Goal: Transaction & Acquisition: Subscribe to service/newsletter

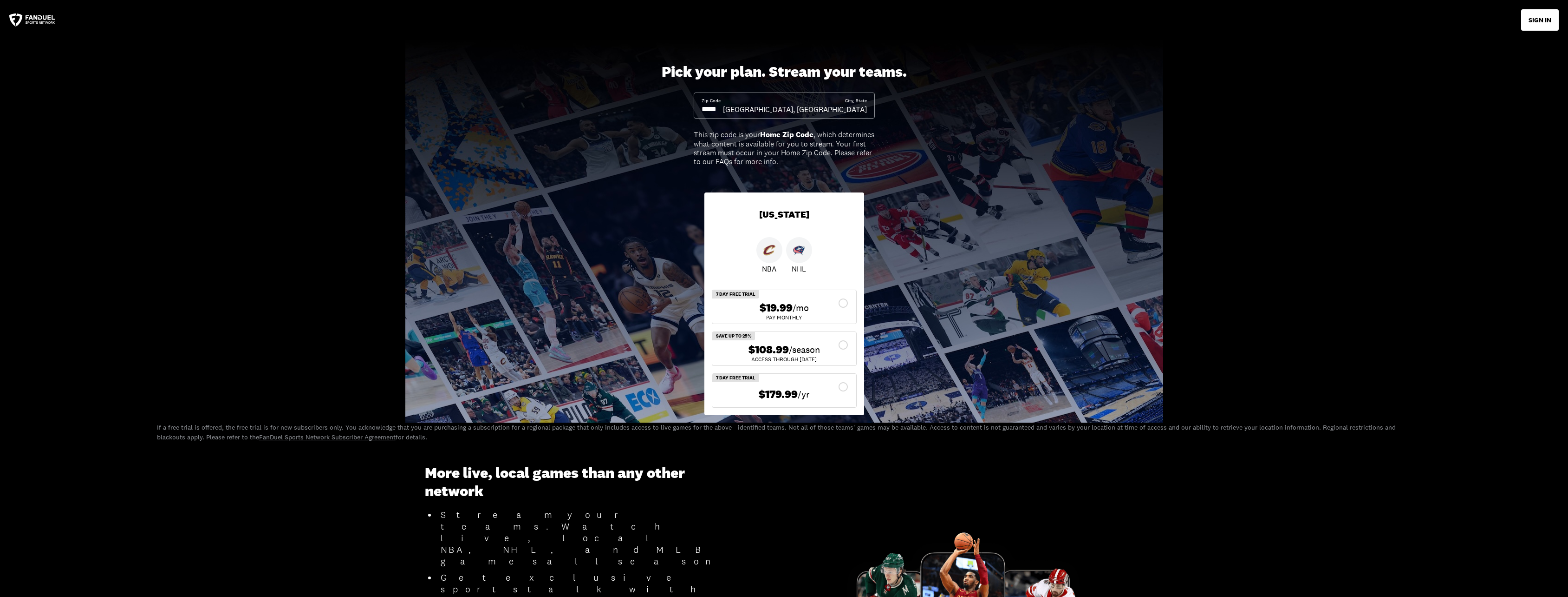
click at [790, 347] on span "/season" at bounding box center [804, 349] width 31 height 13
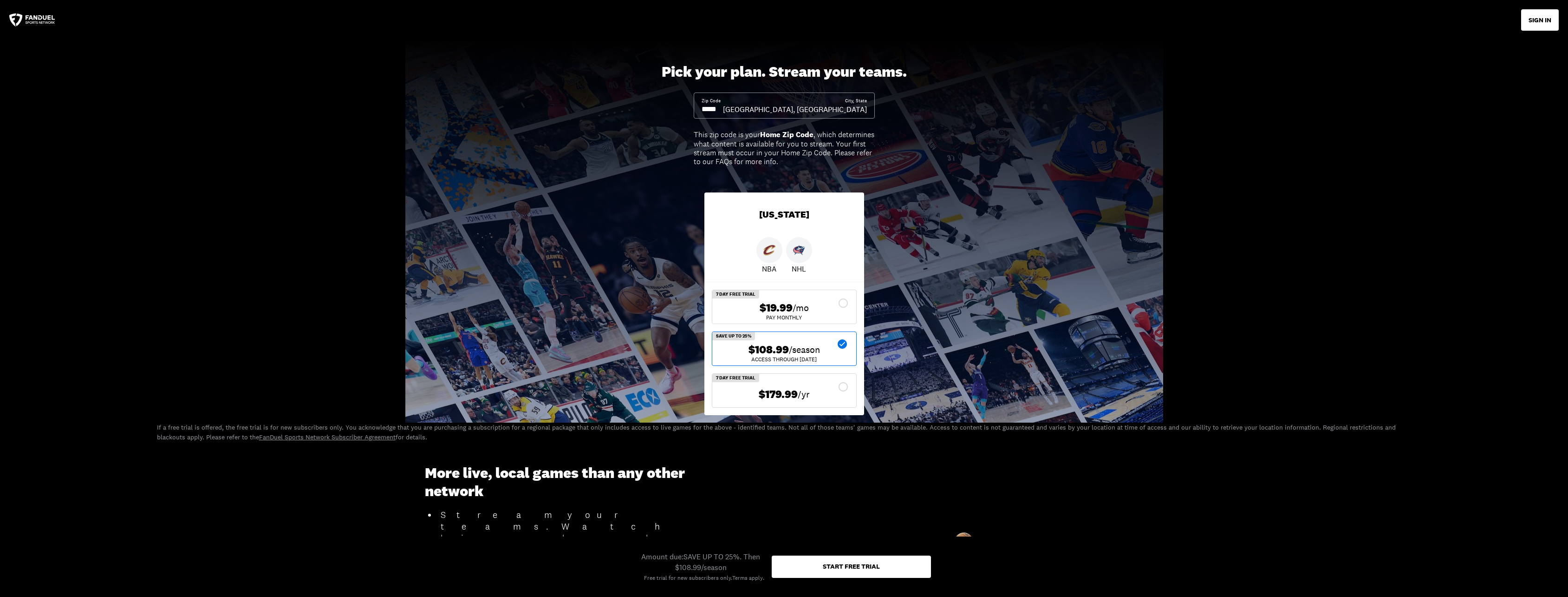
click at [790, 347] on span "/season" at bounding box center [804, 349] width 31 height 13
click at [837, 344] on div "$108.99 /season" at bounding box center [784, 350] width 129 height 14
click at [839, 339] on div "$108.99 /season ACCESS THROUGH [DATE]" at bounding box center [784, 349] width 144 height 33
click at [841, 344] on div "$108.99 /season" at bounding box center [784, 350] width 129 height 14
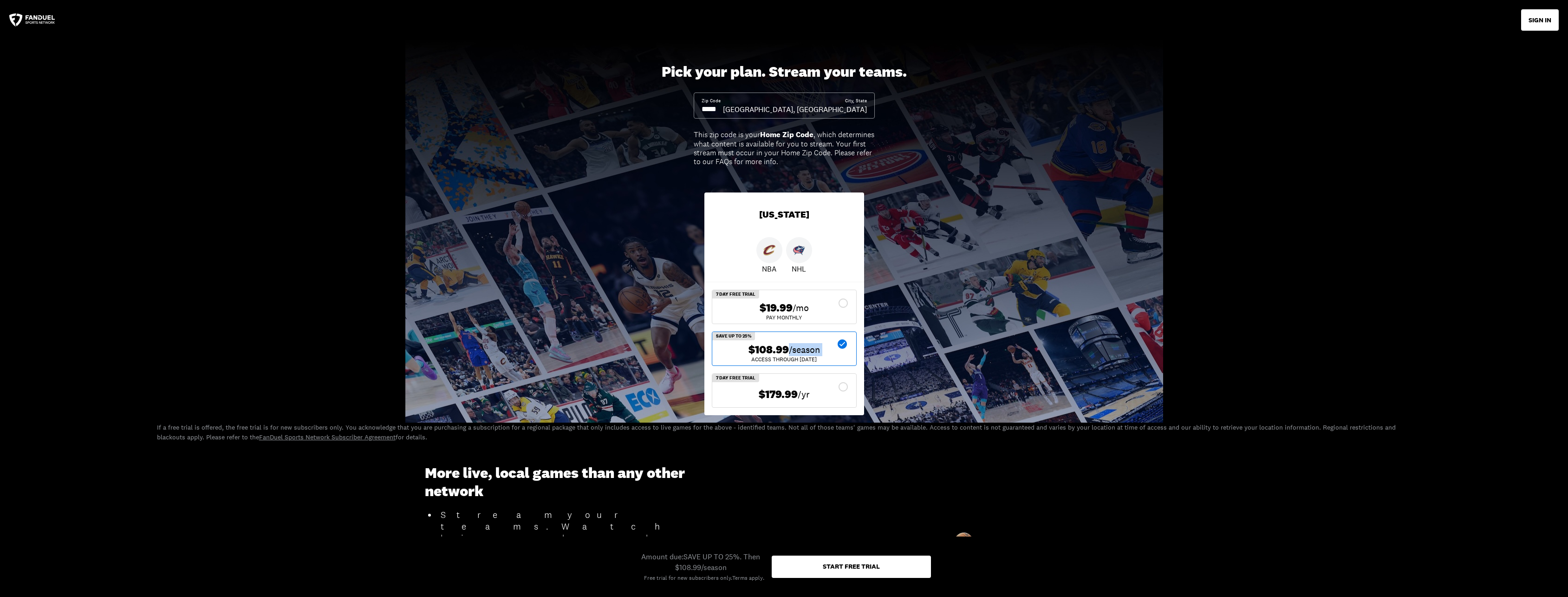
click at [841, 344] on div "$108.99 /season" at bounding box center [784, 350] width 129 height 14
